Goal: Information Seeking & Learning: Find specific fact

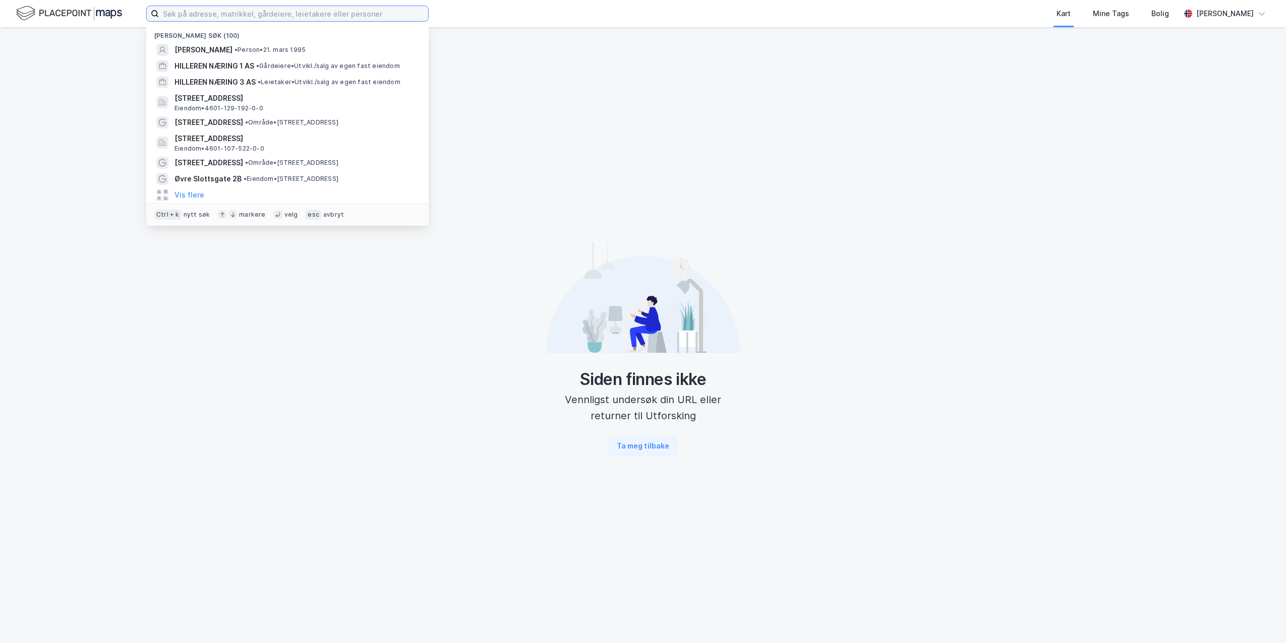
click at [274, 12] on input at bounding box center [293, 13] width 269 height 15
paste input "[PERSON_NAME]"
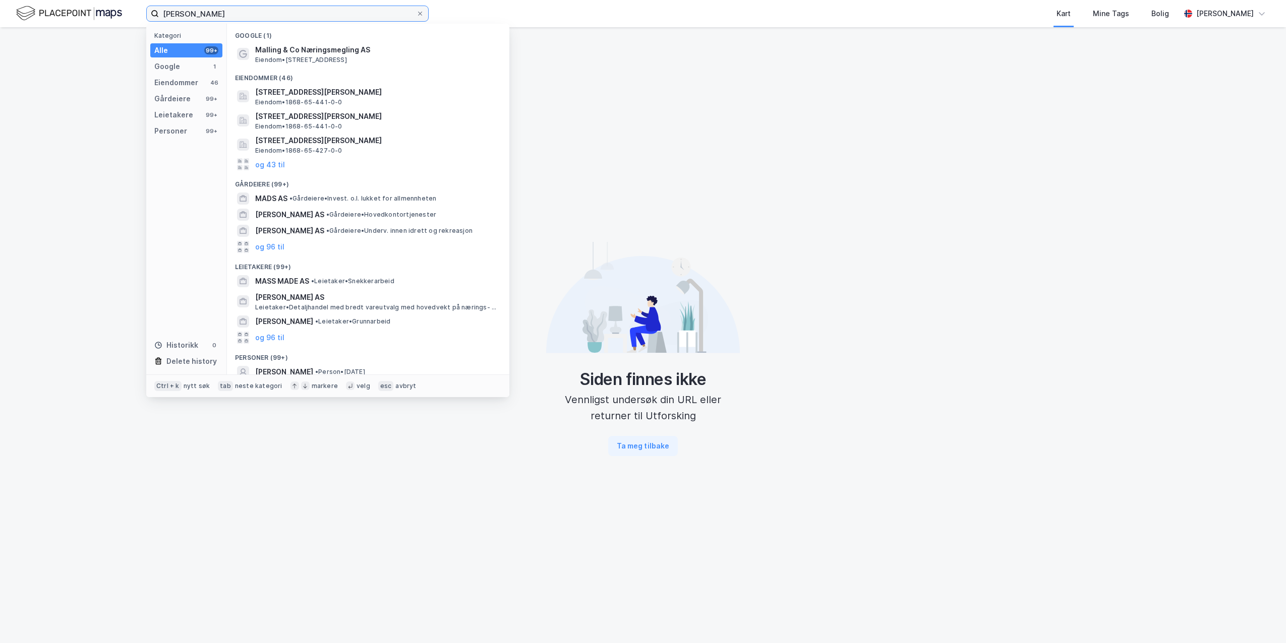
scroll to position [50, 0]
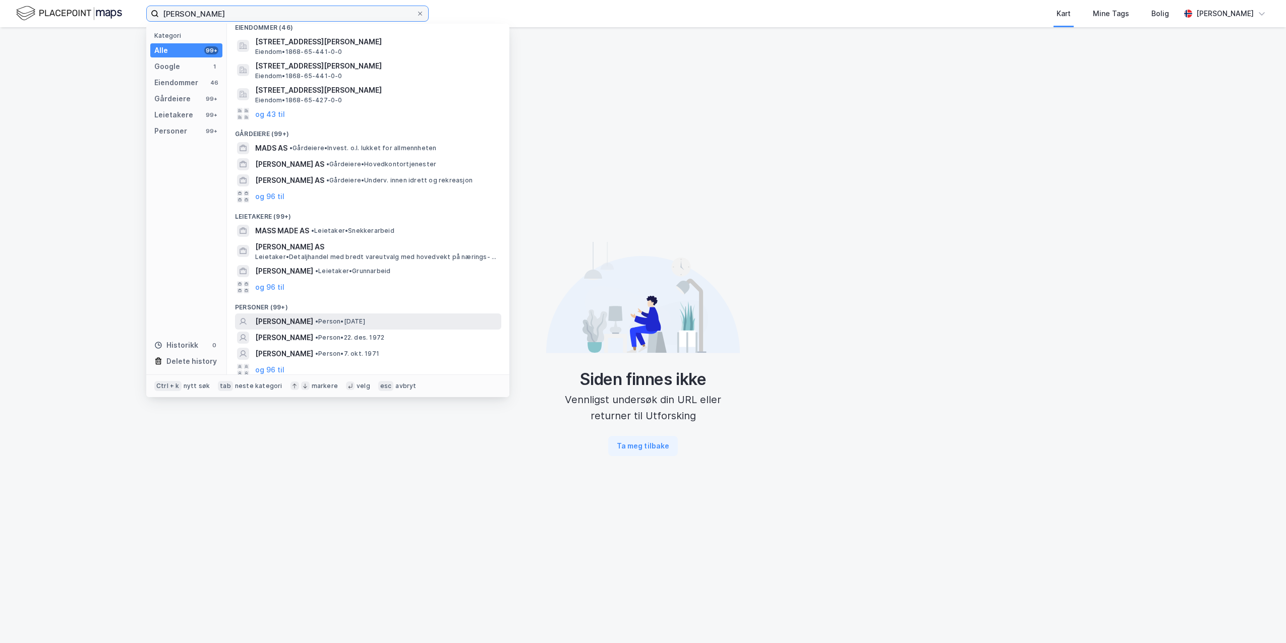
type input "[PERSON_NAME]"
drag, startPoint x: 332, startPoint y: 325, endPoint x: 331, endPoint y: 332, distance: 7.1
click at [331, 332] on div "Google (1) Malling & Co Næringsmegling AS Eiendom • [STREET_ADDRESS][GEOGRAPHIC…" at bounding box center [368, 199] width 282 height 351
drag, startPoint x: 331, startPoint y: 332, endPoint x: 274, endPoint y: 366, distance: 66.7
click at [274, 366] on button "og 96 til" at bounding box center [269, 370] width 29 height 12
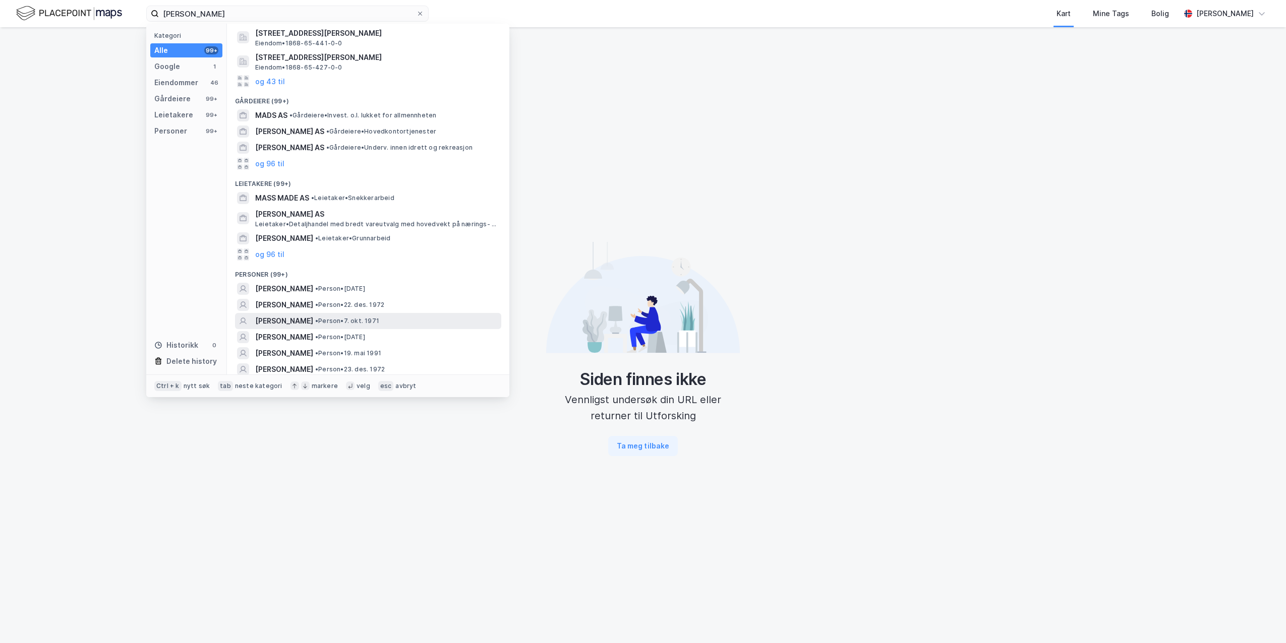
scroll to position [101, 0]
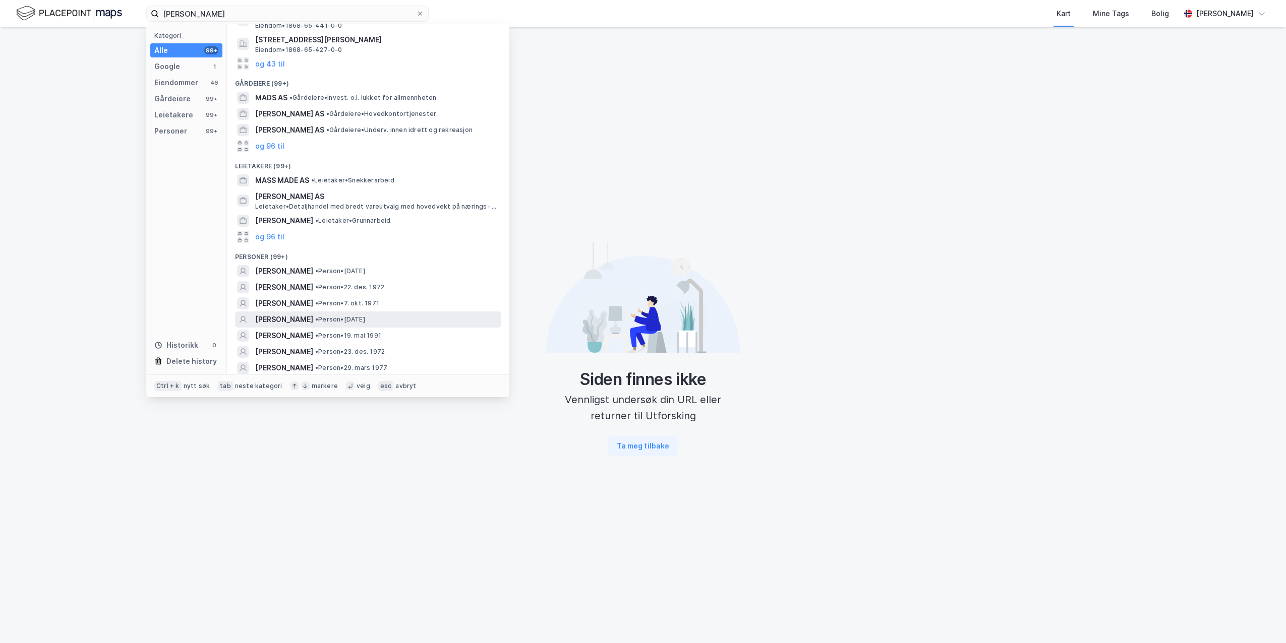
click at [286, 321] on span "[PERSON_NAME]" at bounding box center [284, 320] width 58 height 12
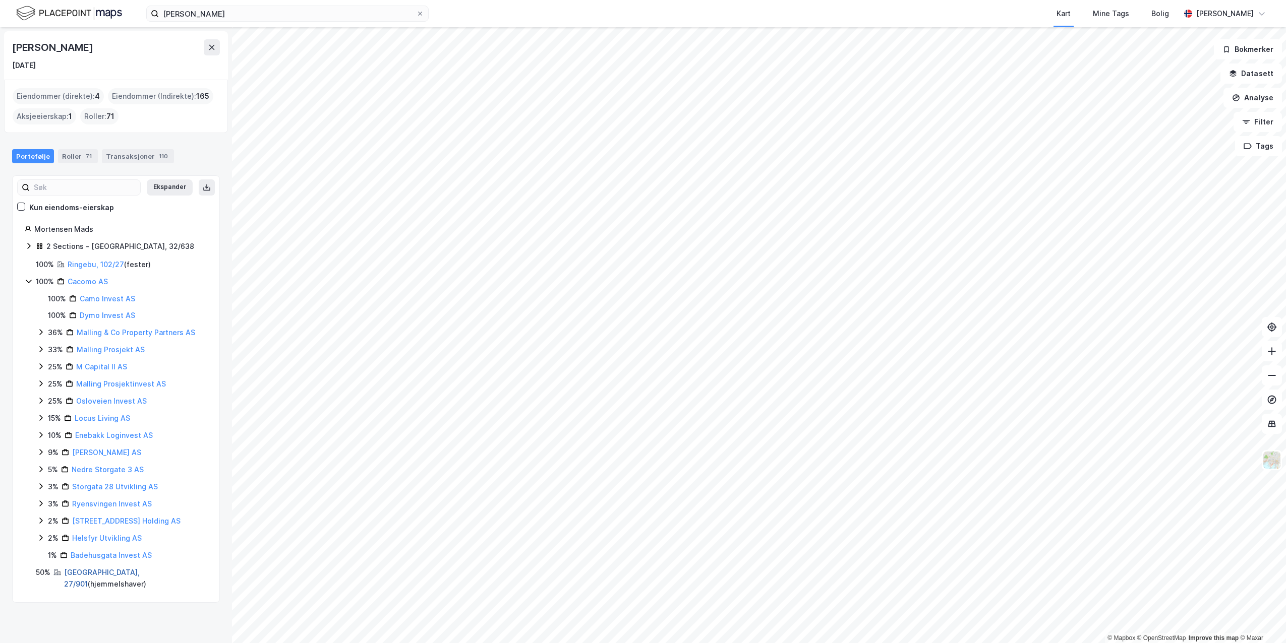
click at [81, 575] on link "[GEOGRAPHIC_DATA], 27/901" at bounding box center [102, 578] width 76 height 21
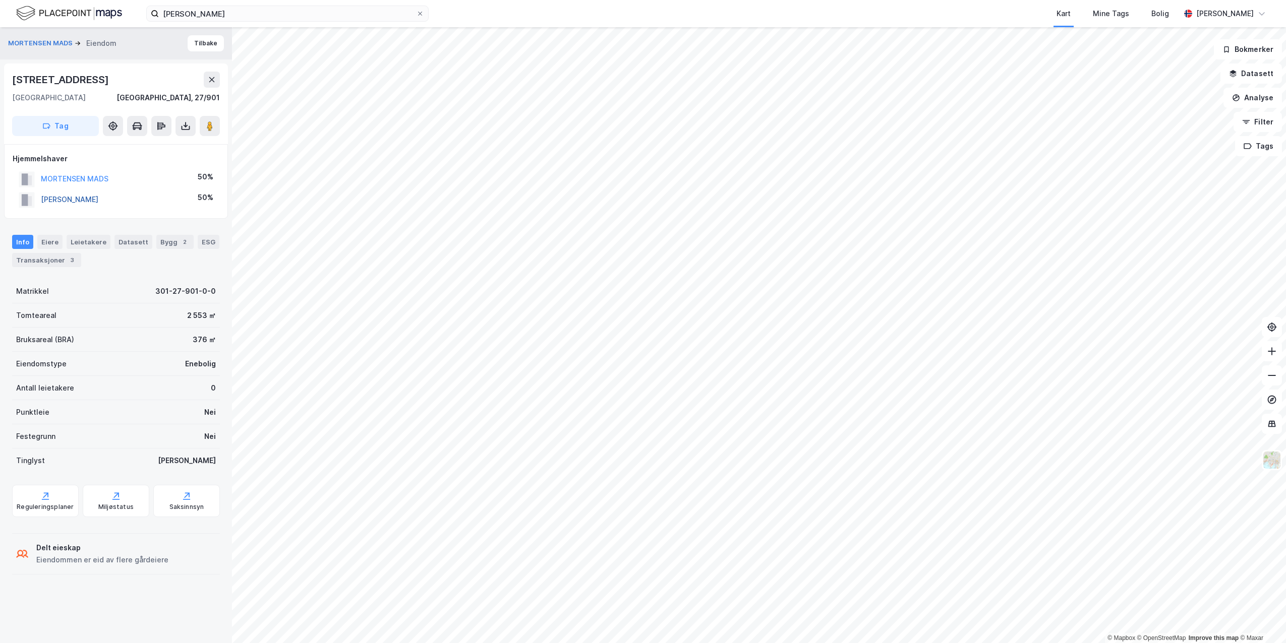
drag, startPoint x: 147, startPoint y: 201, endPoint x: 42, endPoint y: 202, distance: 105.4
click at [42, 202] on div "[PERSON_NAME] 50%" at bounding box center [116, 200] width 207 height 21
copy button "[PERSON_NAME]"
